Goal: Task Accomplishment & Management: Manage account settings

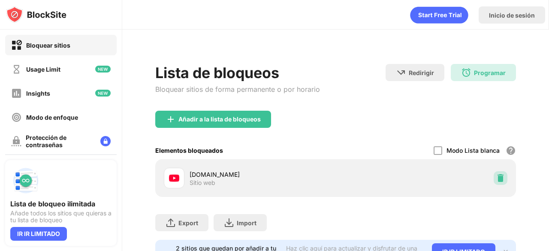
drag, startPoint x: 488, startPoint y: 171, endPoint x: 493, endPoint y: 174, distance: 5.4
click at [493, 174] on div at bounding box center [500, 178] width 14 height 14
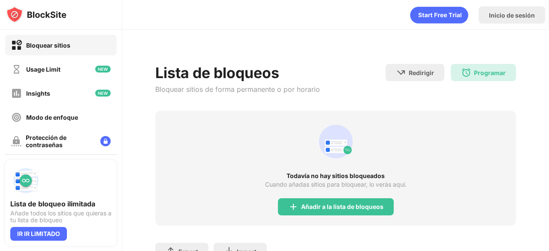
click at [493, 174] on div "Todavía no hay sitios bloqueados" at bounding box center [335, 175] width 360 height 7
